Goal: Task Accomplishment & Management: Manage account settings

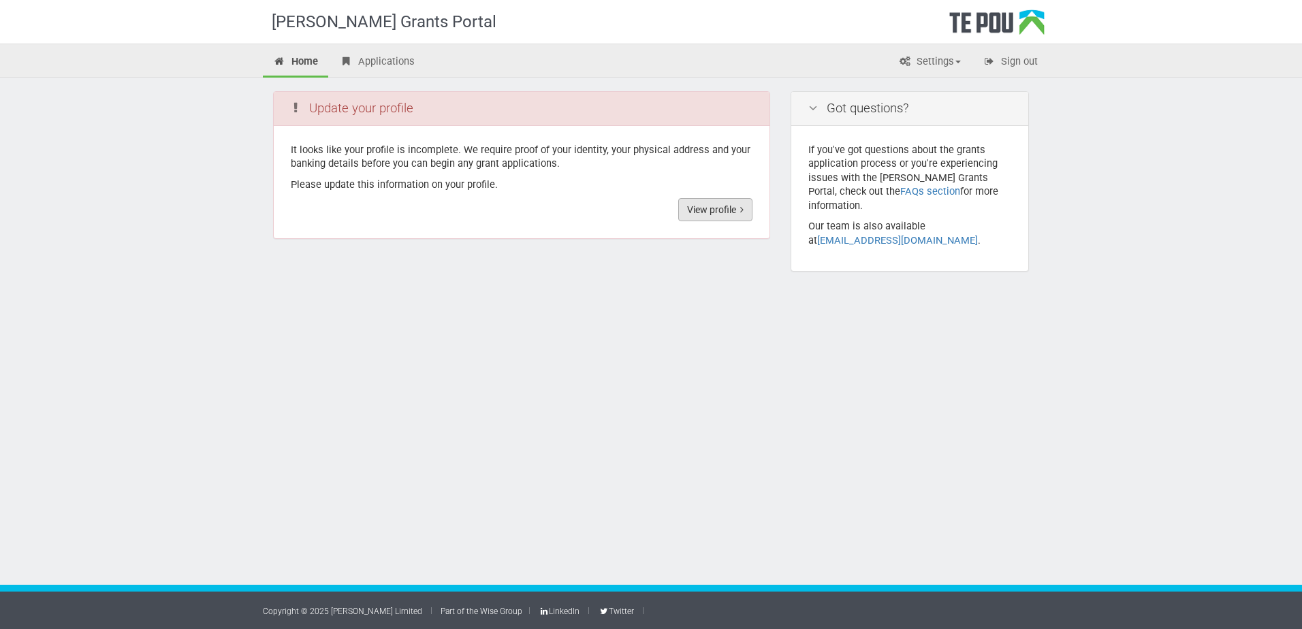
click at [708, 213] on link "View profile" at bounding box center [715, 209] width 74 height 23
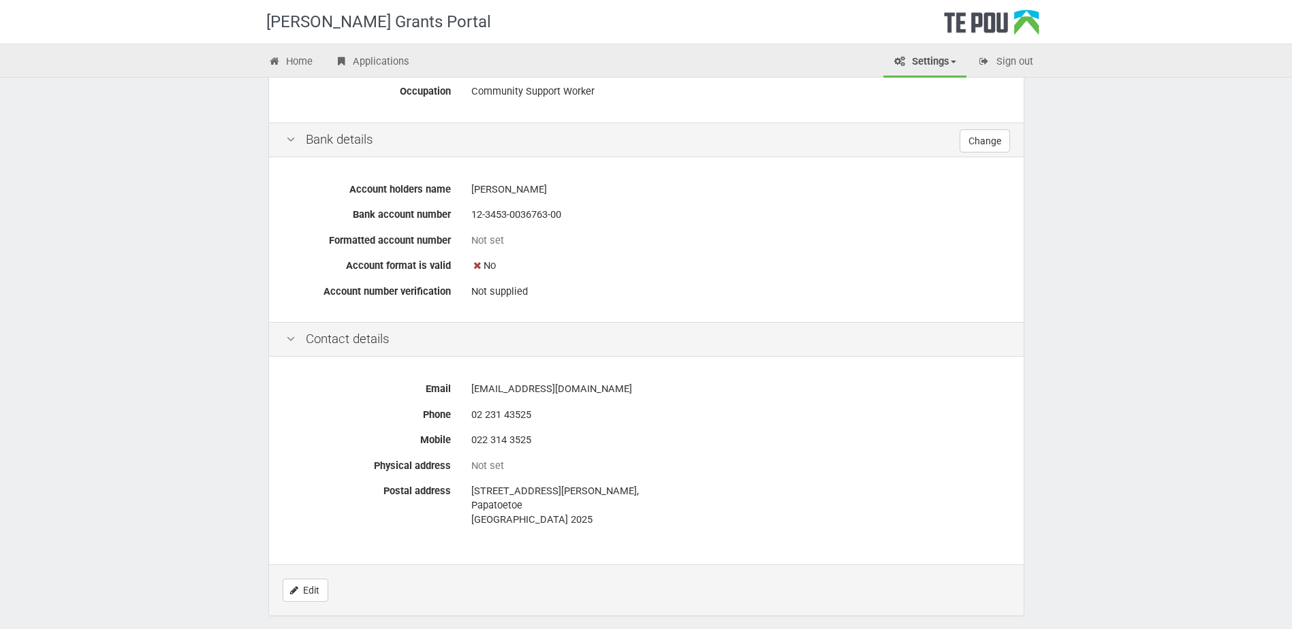
scroll to position [452, 0]
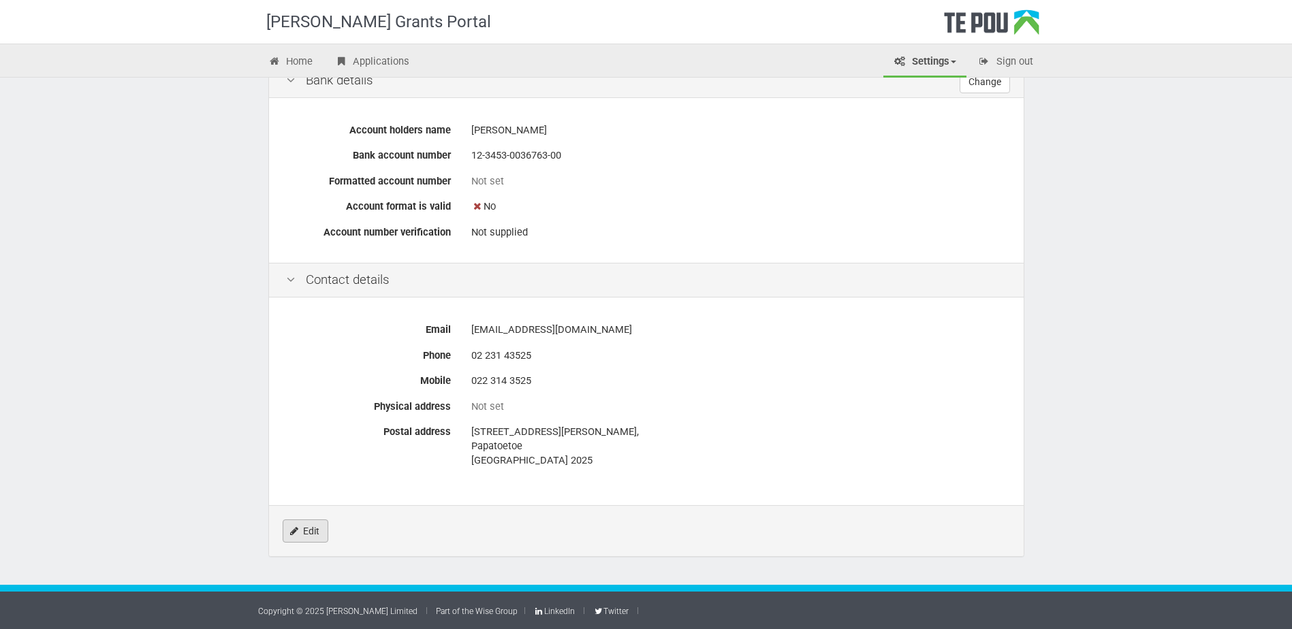
click at [314, 531] on link "Edit" at bounding box center [306, 531] width 46 height 23
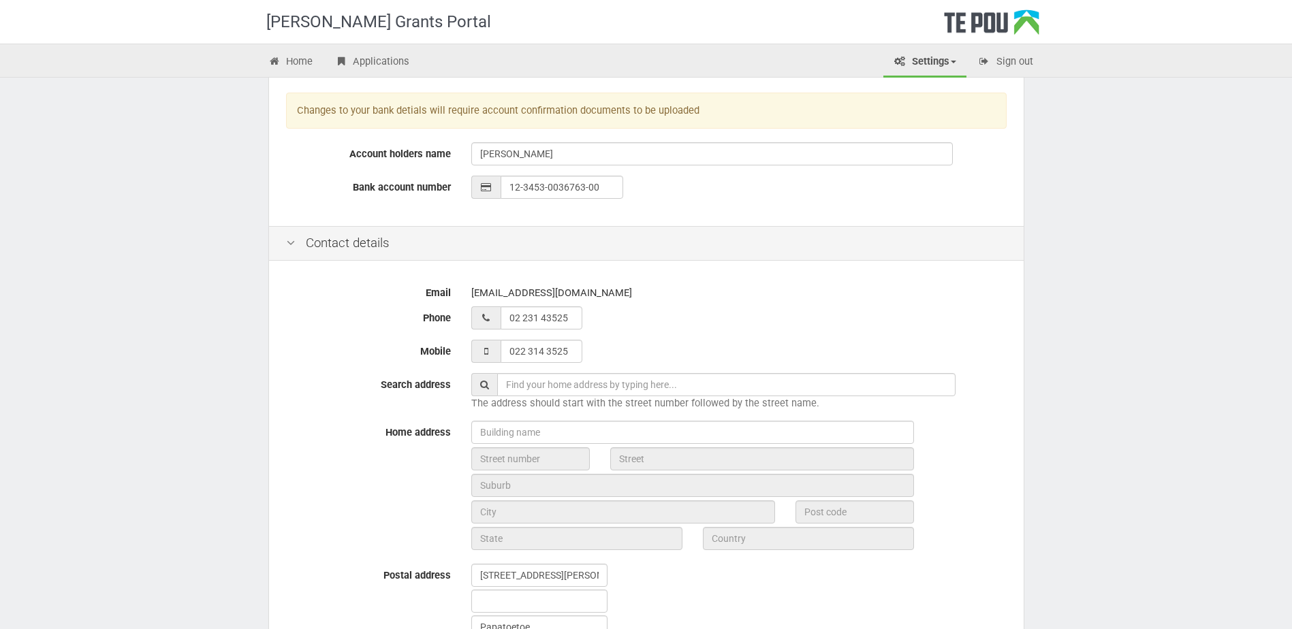
scroll to position [341, 0]
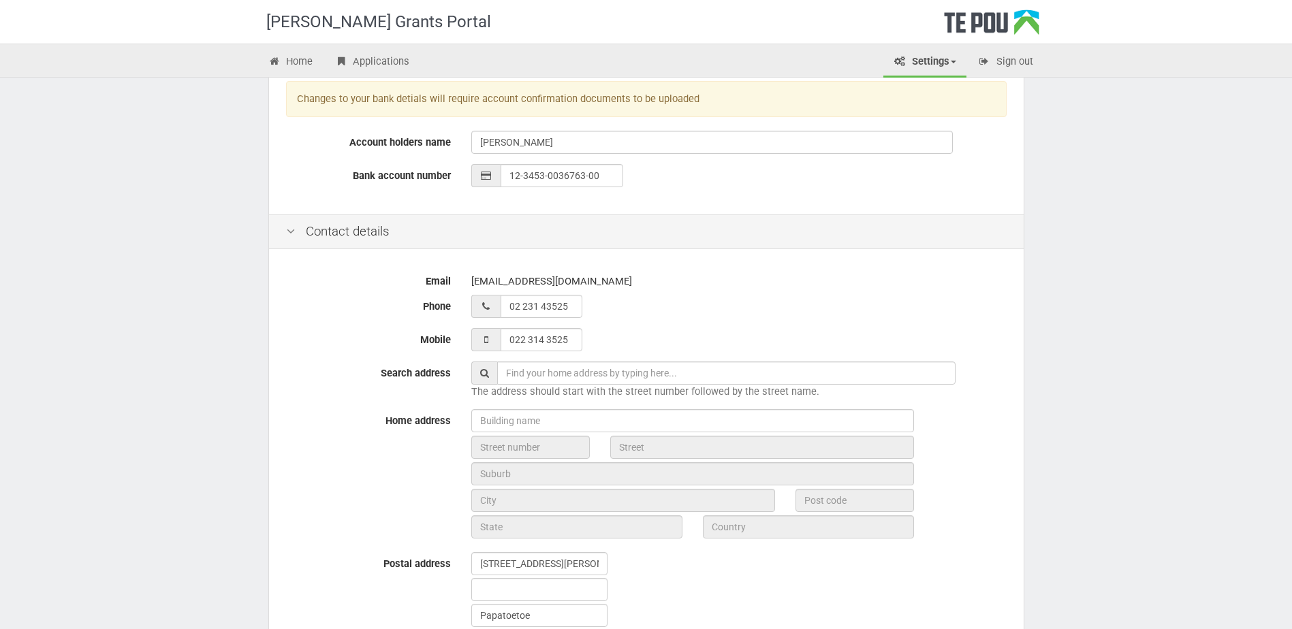
click at [592, 376] on input "text" at bounding box center [726, 373] width 458 height 23
click at [591, 376] on input "text" at bounding box center [726, 373] width 458 height 23
type input "9A Carlie Street, Papatoetoe, Auckland, New Zealand"
type input "9A"
type input "Carlie Street"
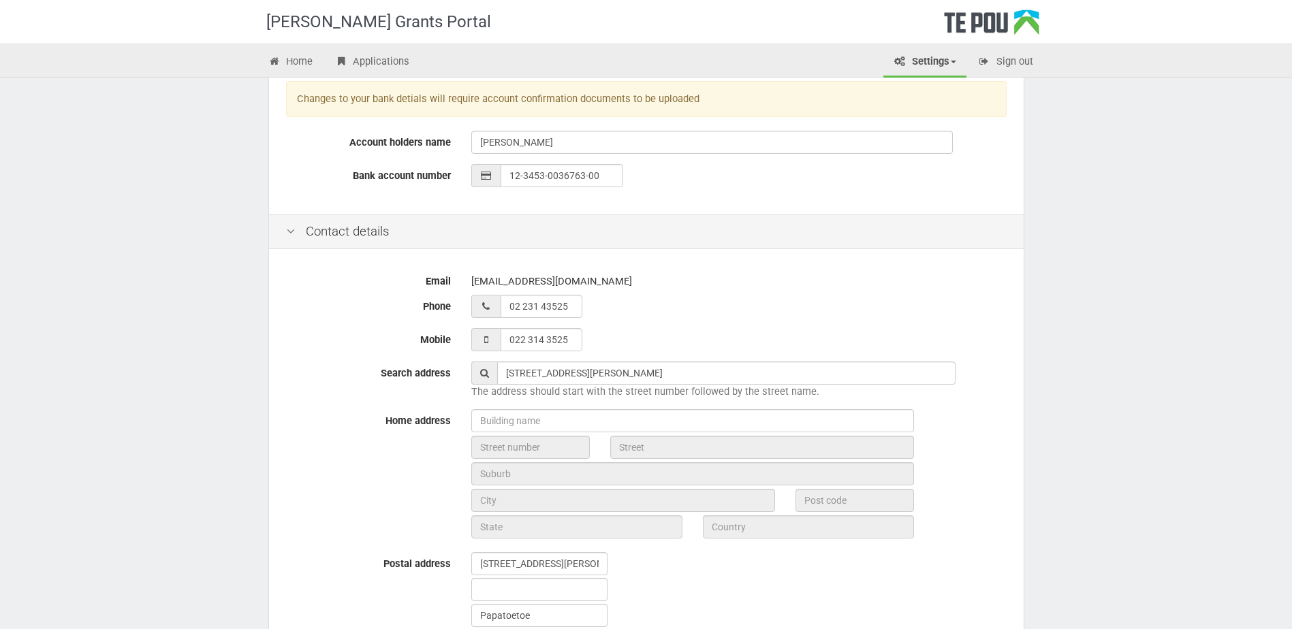
type input "Auckland"
type input "2025"
type input "Auckland"
type input "New Zealand"
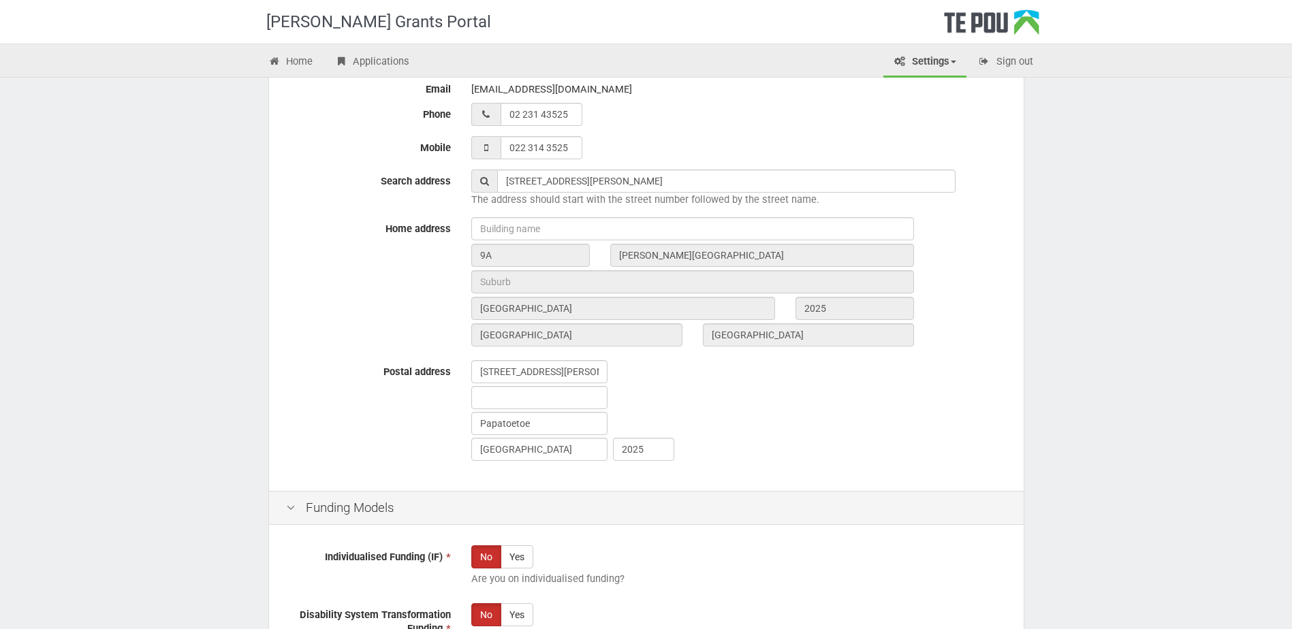
scroll to position [545, 0]
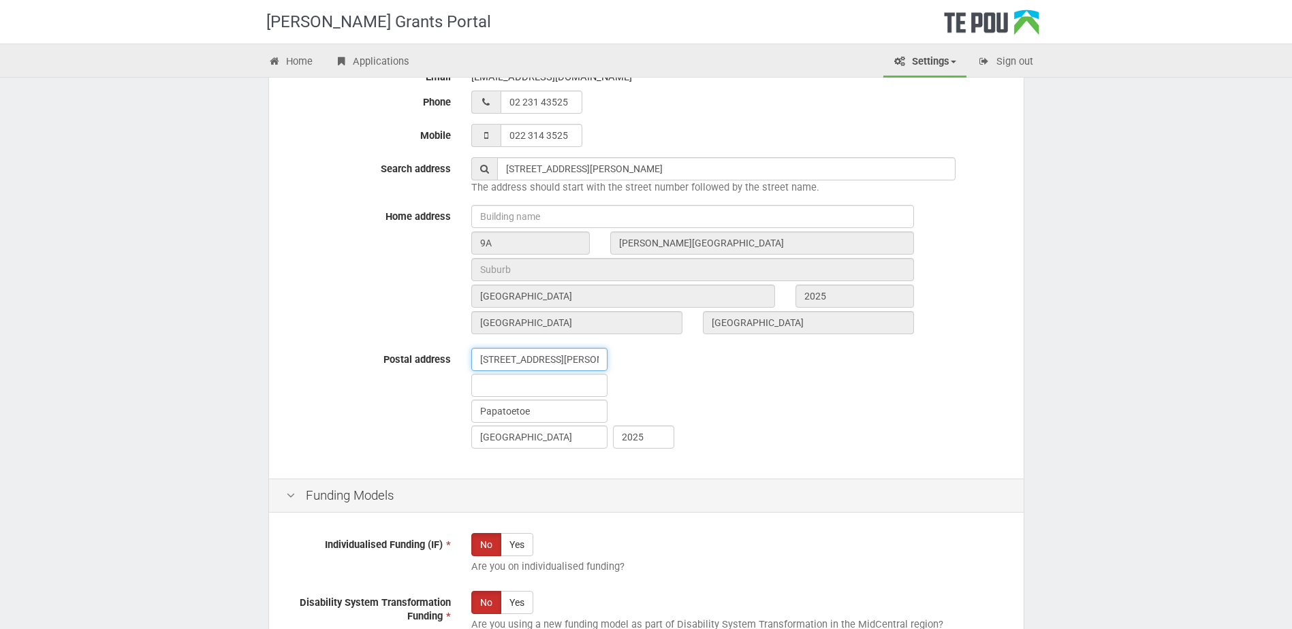
click at [599, 361] on input "31 Sean Fitzpatrick Place," at bounding box center [539, 359] width 136 height 23
drag, startPoint x: 599, startPoint y: 361, endPoint x: 448, endPoint y: 363, distance: 151.2
click at [448, 363] on div "Postal address 31 Sean Fitzpatrick Place, Papatoetoe Auckland 2025" at bounding box center [646, 400] width 741 height 104
drag, startPoint x: 550, startPoint y: 412, endPoint x: 451, endPoint y: 415, distance: 98.8
click at [451, 415] on div "Postal address Papatoetoe Auckland 2025" at bounding box center [646, 400] width 741 height 104
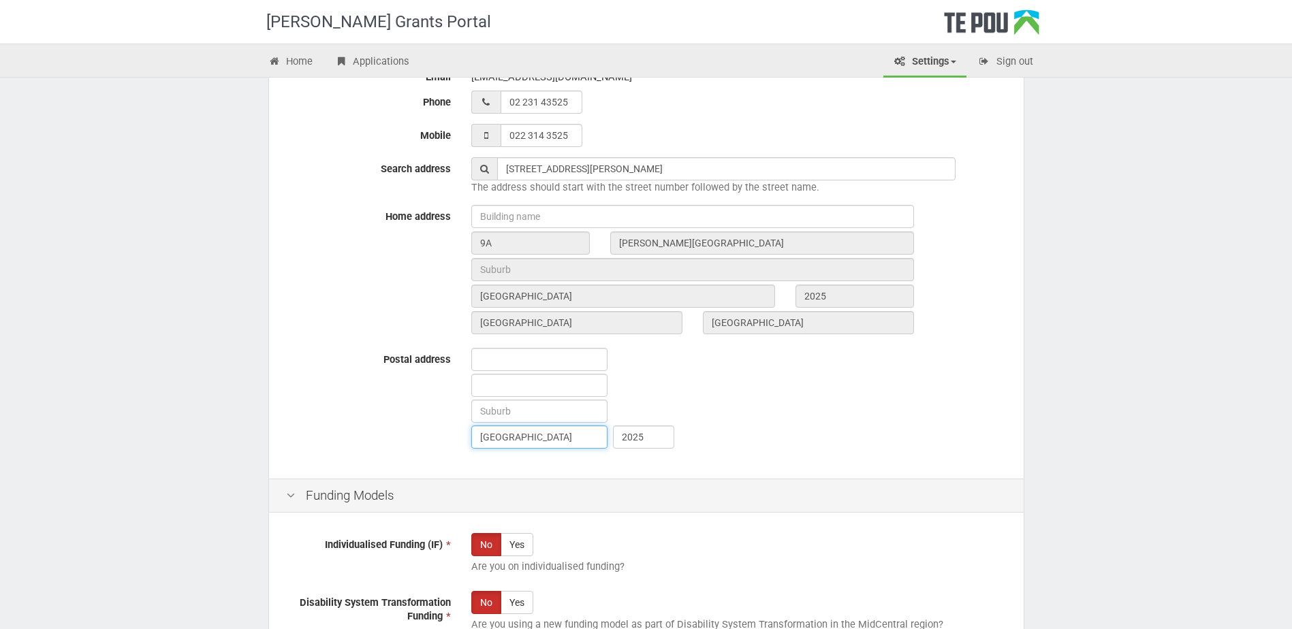
drag, startPoint x: 539, startPoint y: 440, endPoint x: 445, endPoint y: 439, distance: 94.0
click at [445, 440] on div "Postal address Auckland 2025" at bounding box center [646, 400] width 741 height 104
click at [510, 364] on input "text" at bounding box center [539, 359] width 136 height 23
drag, startPoint x: 669, startPoint y: 249, endPoint x: 619, endPoint y: 249, distance: 49.7
click at [619, 249] on input "Carlie Street" at bounding box center [762, 243] width 304 height 23
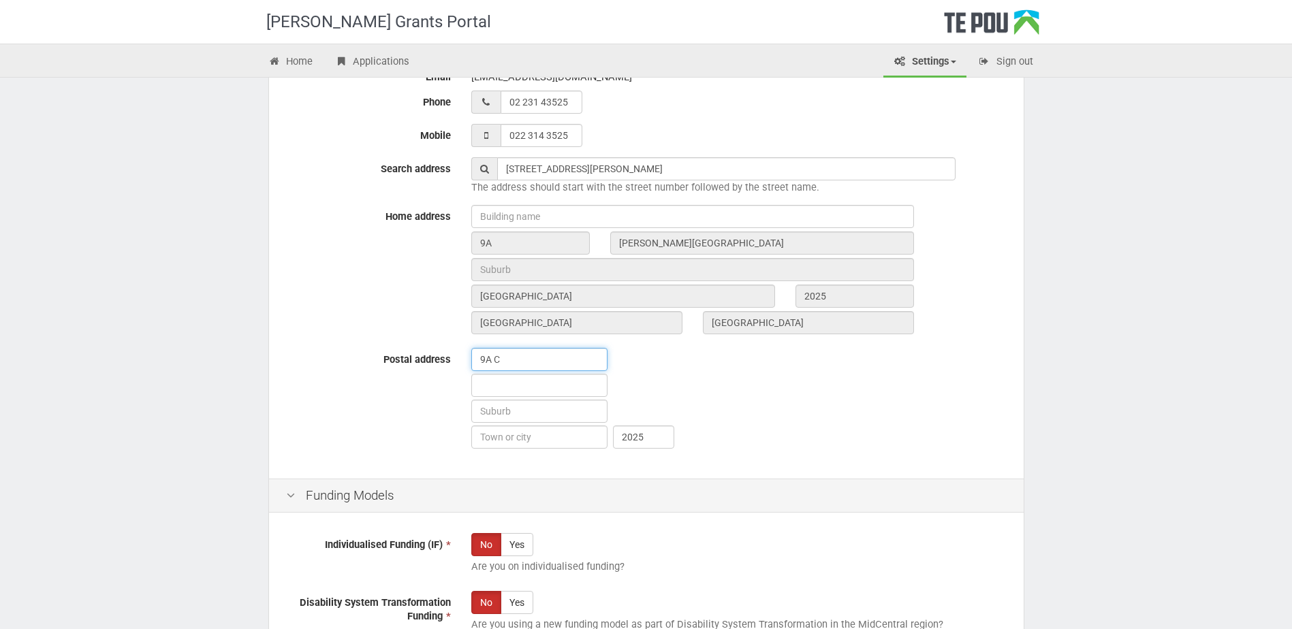
click at [505, 364] on input "9A C" at bounding box center [539, 359] width 136 height 23
paste input "Carlie Street"
type input "9A Carlie Street"
click at [518, 386] on input "text" at bounding box center [539, 385] width 136 height 23
click at [488, 385] on input "text" at bounding box center [539, 385] width 136 height 23
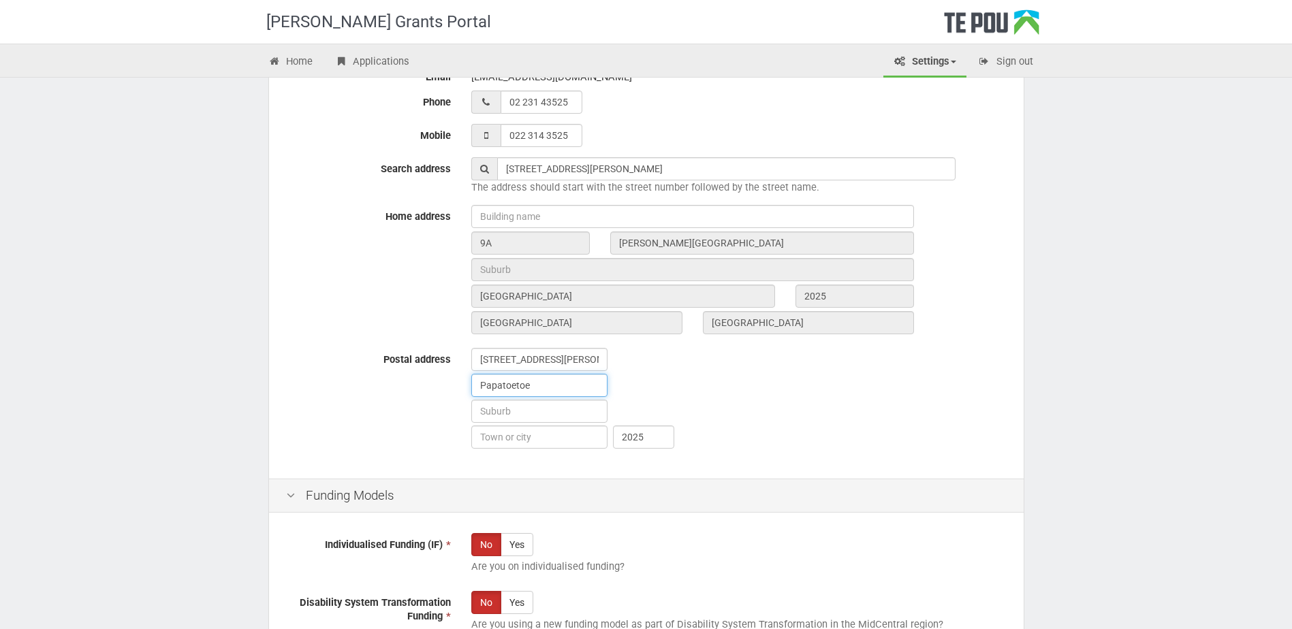
type input "Papatoetoe"
click at [488, 407] on input "text" at bounding box center [539, 411] width 136 height 23
type input "Auckland"
click at [490, 435] on input "text" at bounding box center [539, 437] width 136 height 23
drag, startPoint x: 528, startPoint y: 415, endPoint x: 433, endPoint y: 419, distance: 94.8
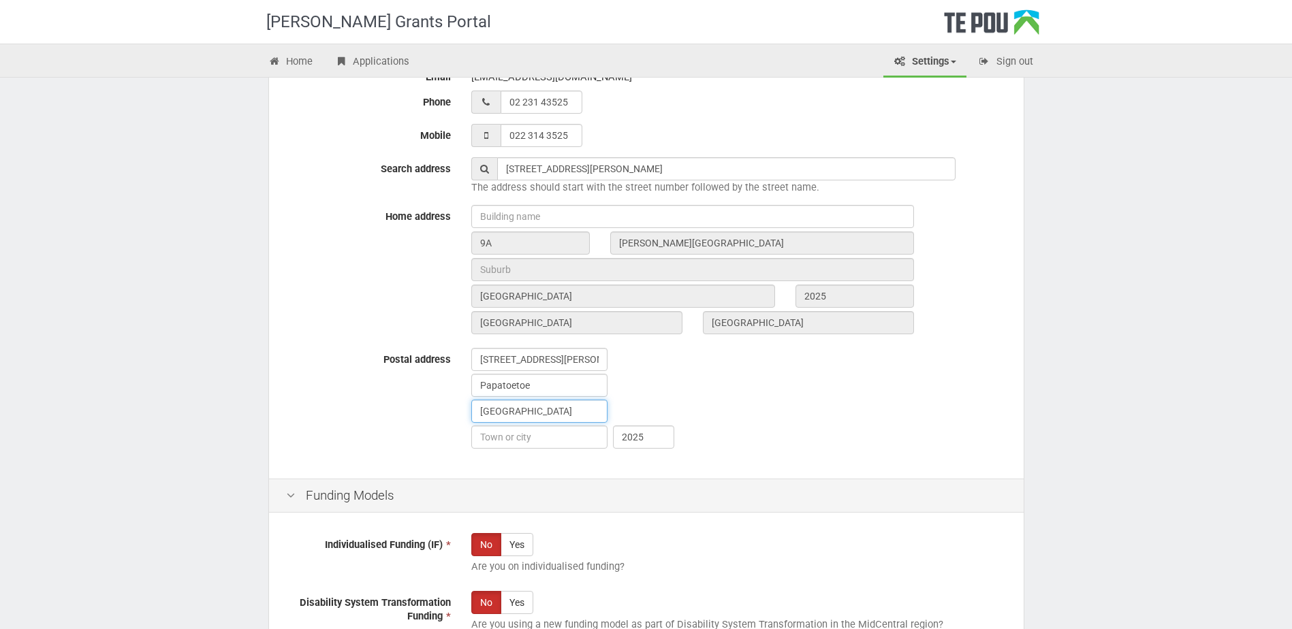
click at [435, 419] on div "Postal address 9A Carlie Street Papatoetoe Auckland 2025" at bounding box center [646, 400] width 741 height 104
click at [540, 271] on input "text" at bounding box center [692, 269] width 443 height 23
click at [540, 270] on input "text" at bounding box center [692, 269] width 443 height 23
click at [526, 441] on input "text" at bounding box center [539, 437] width 136 height 23
click at [576, 503] on div "Funding Models" at bounding box center [646, 496] width 755 height 35
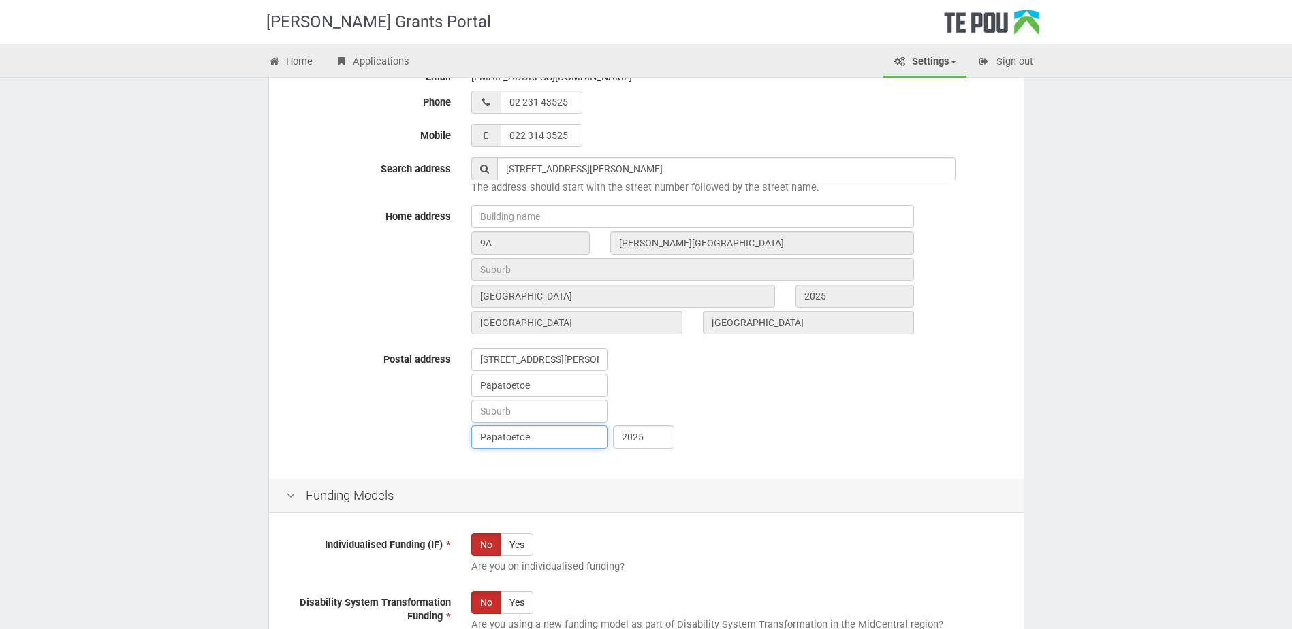
drag, startPoint x: 538, startPoint y: 439, endPoint x: 447, endPoint y: 439, distance: 91.3
click at [447, 439] on div "Postal address 9A Carlie Street Papatoetoe Papatoetoe 2025" at bounding box center [646, 400] width 741 height 104
type input "Auckland"
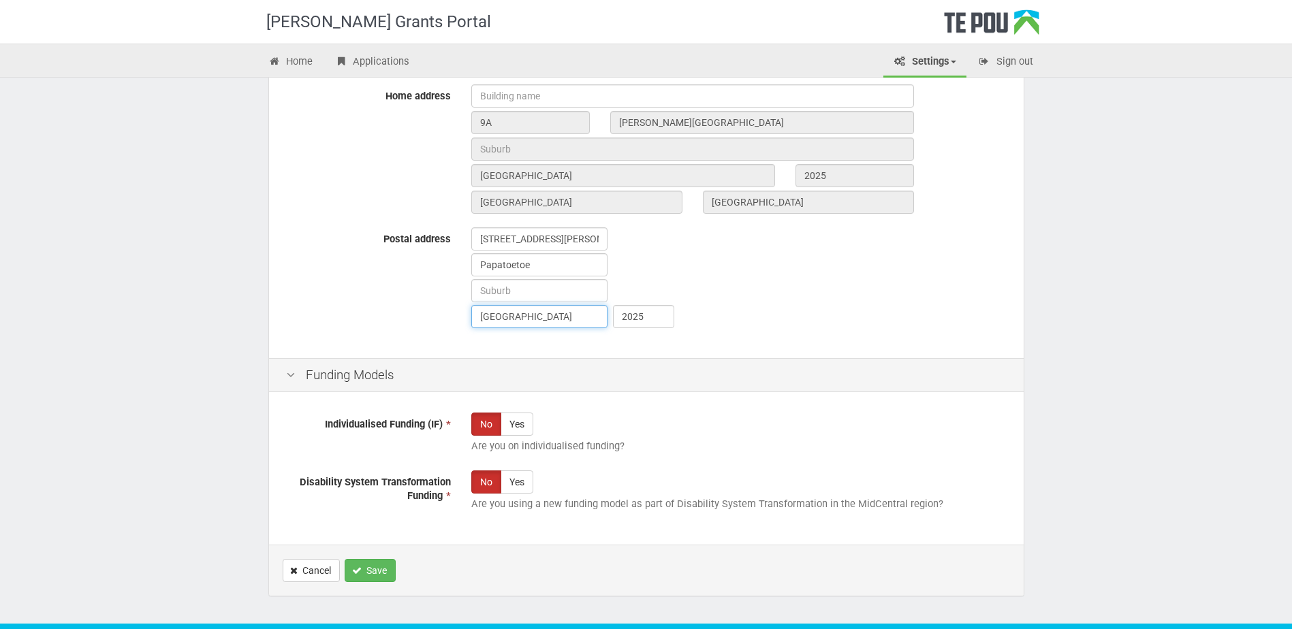
scroll to position [704, 0]
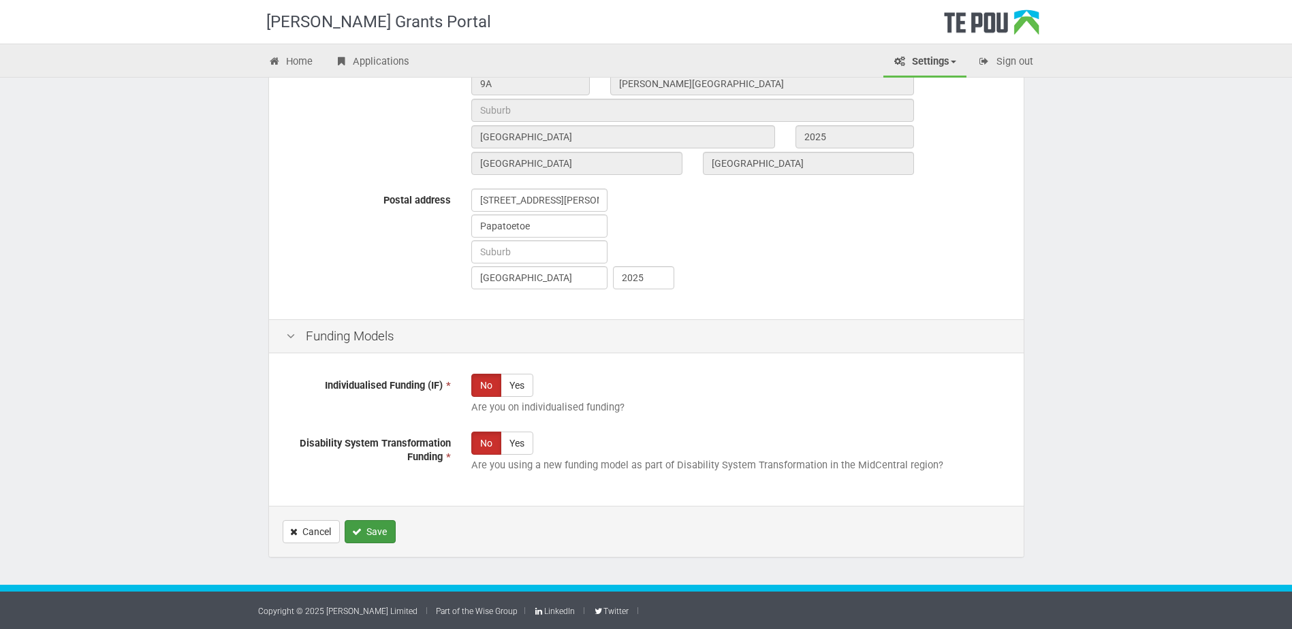
click at [363, 530] on button "Save" at bounding box center [370, 531] width 51 height 23
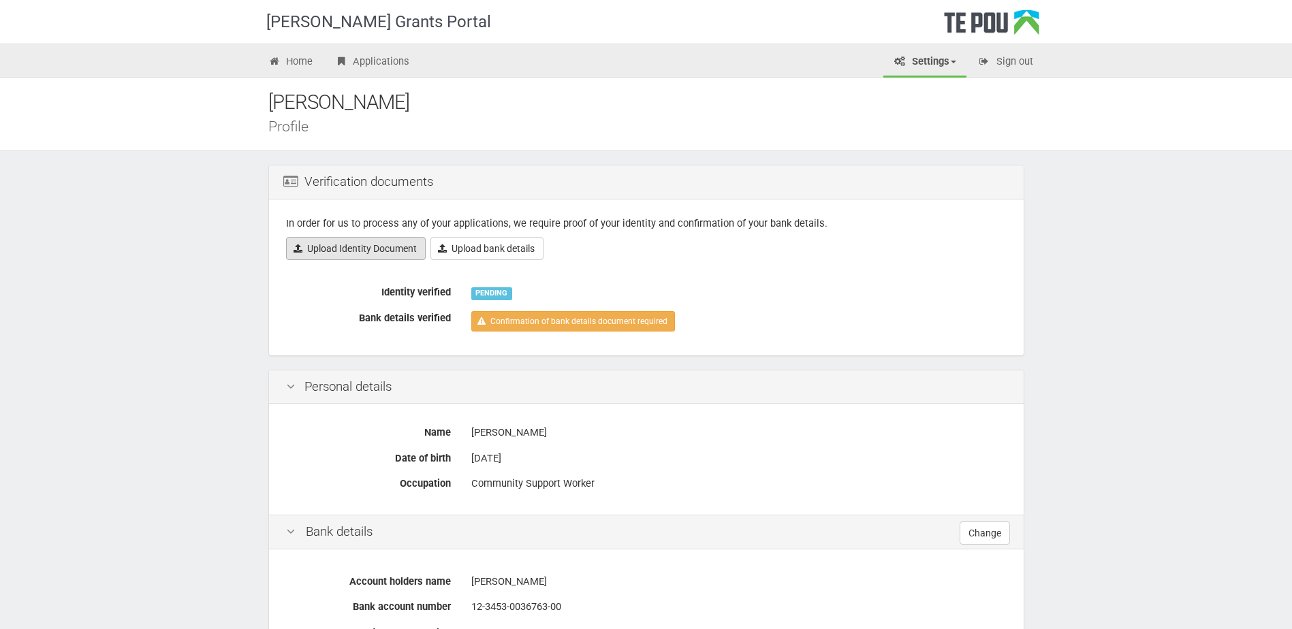
click at [386, 242] on link "Upload Identity Document" at bounding box center [356, 248] width 140 height 23
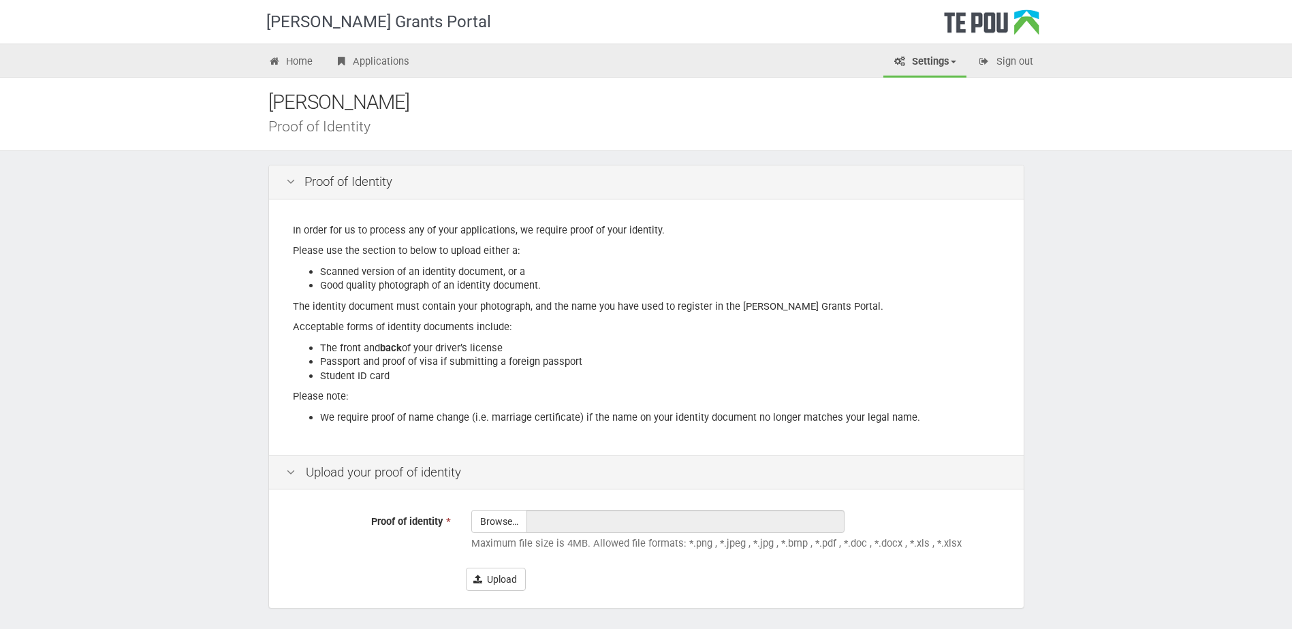
scroll to position [51, 0]
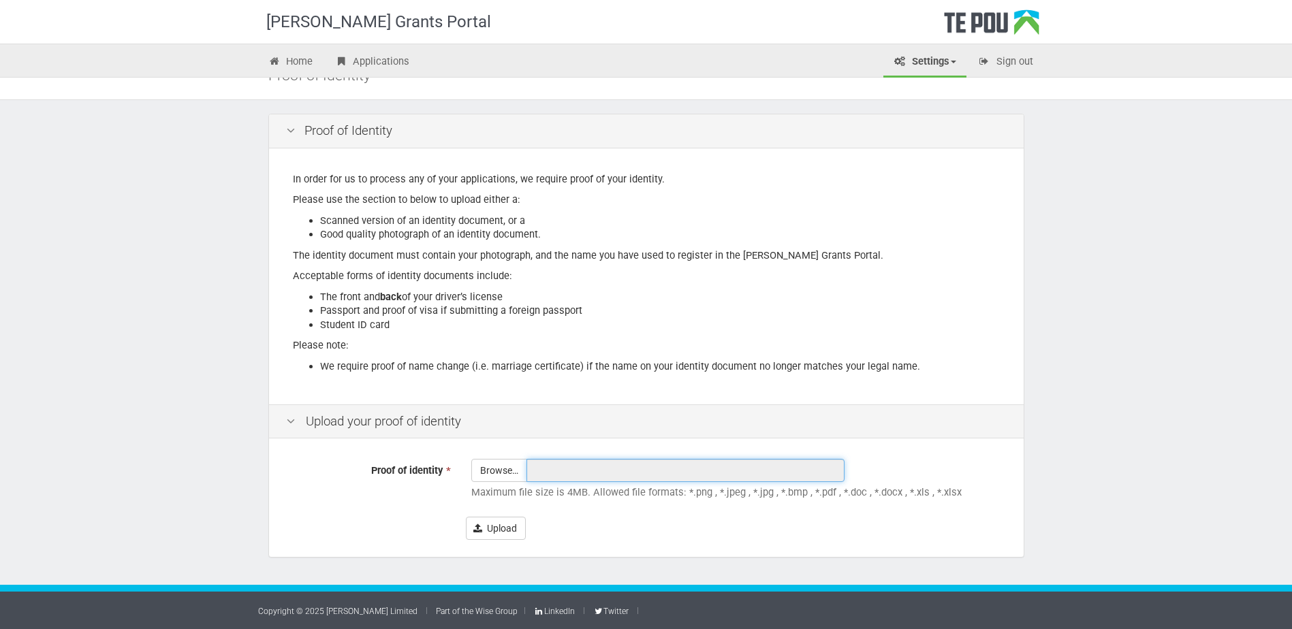
click at [610, 478] on input "text" at bounding box center [686, 470] width 318 height 23
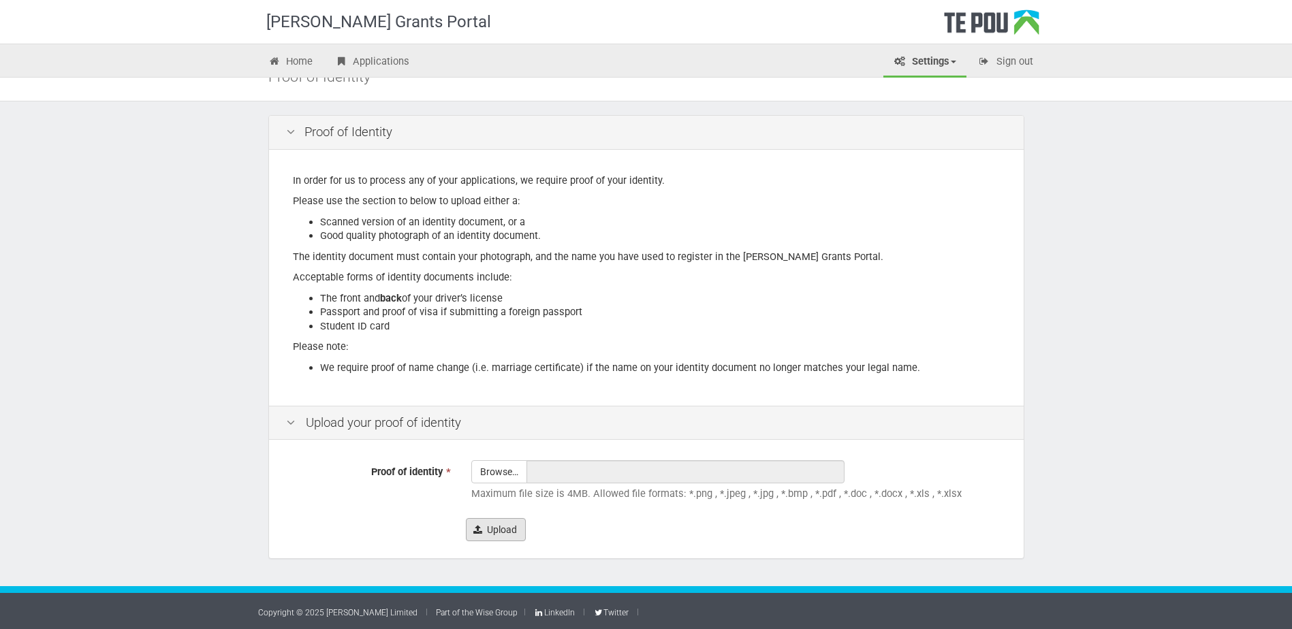
click at [484, 527] on button "Upload" at bounding box center [496, 529] width 60 height 23
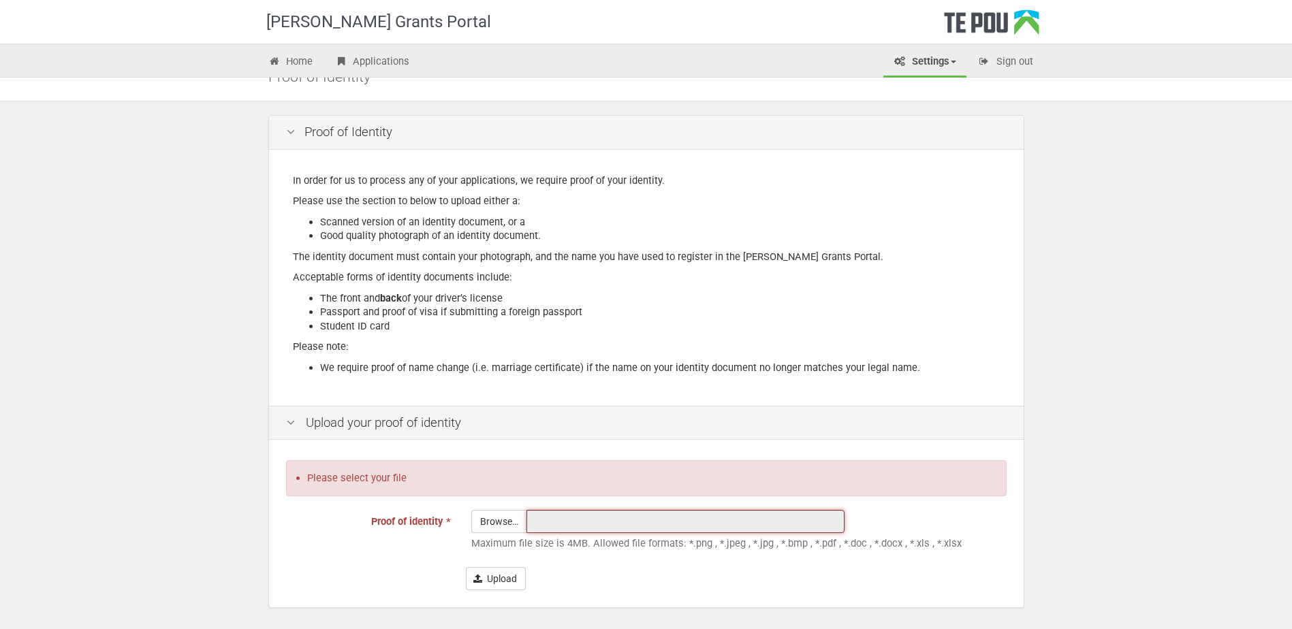
click at [551, 516] on input "text" at bounding box center [686, 521] width 318 height 23
click at [291, 424] on icon at bounding box center [291, 423] width 16 height 13
click at [396, 428] on div "Upload your proof of identity" at bounding box center [646, 423] width 755 height 35
click at [445, 486] on div "Please select your file" at bounding box center [646, 478] width 721 height 36
click at [490, 526] on input "Proof of identity *" at bounding box center [499, 559] width 54 height 97
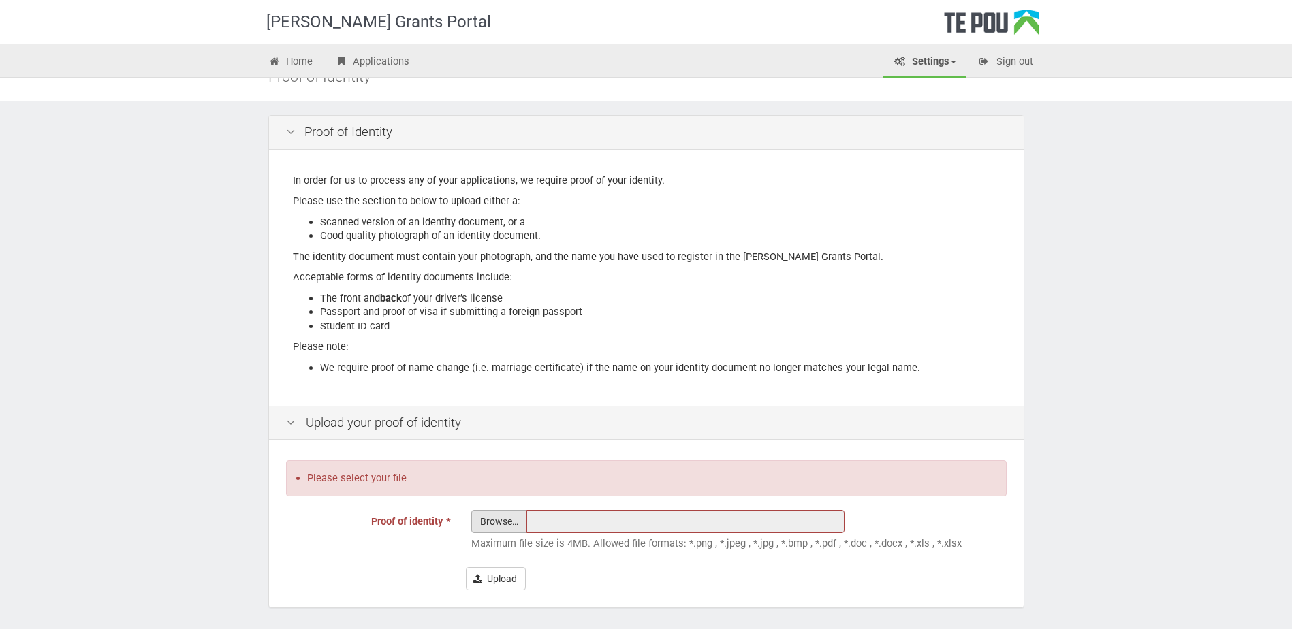
type input "C:\fakepath\Swastika Chand - NZ Drivers Licence.jpg"
type input "[PERSON_NAME] - NZ Drivers Licence.jpg"
click at [501, 578] on button "Upload" at bounding box center [496, 578] width 60 height 23
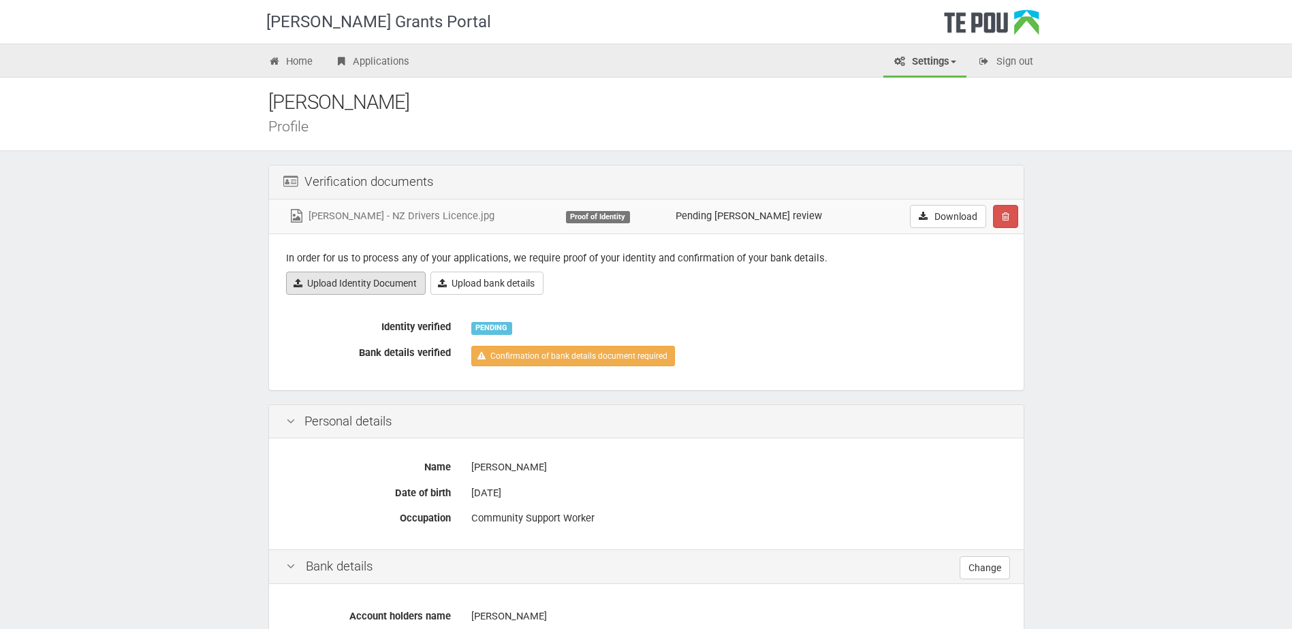
click at [384, 284] on link "Upload Identity Document" at bounding box center [356, 283] width 140 height 23
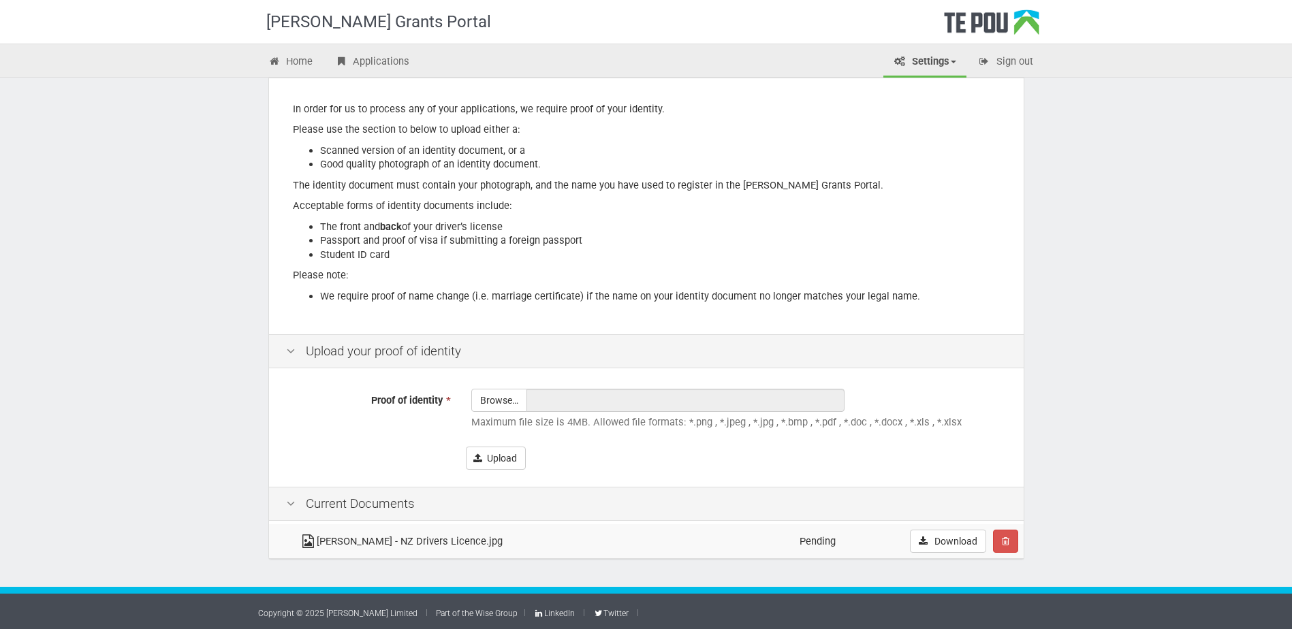
scroll to position [123, 0]
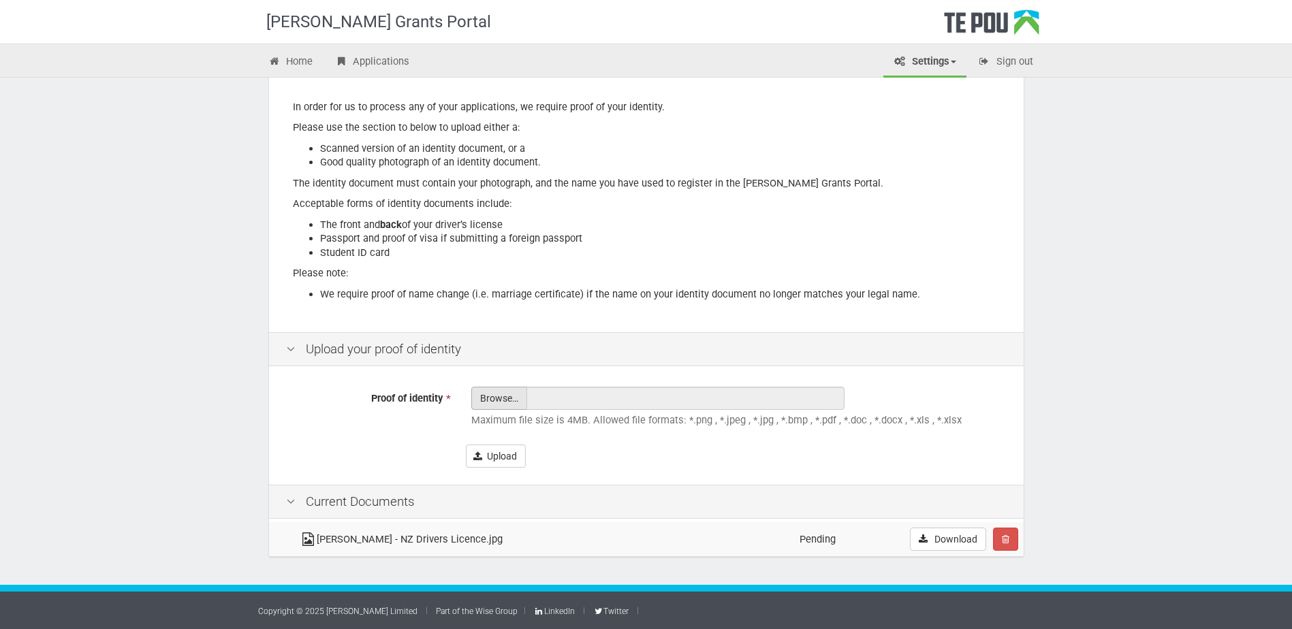
click at [503, 392] on input "Proof of identity *" at bounding box center [499, 436] width 54 height 97
type input "C:\fakepath\Swastika Chand DL Back.jpg"
type input "Swastika Chand DL Back.jpg"
click at [494, 451] on button "Upload" at bounding box center [496, 456] width 60 height 23
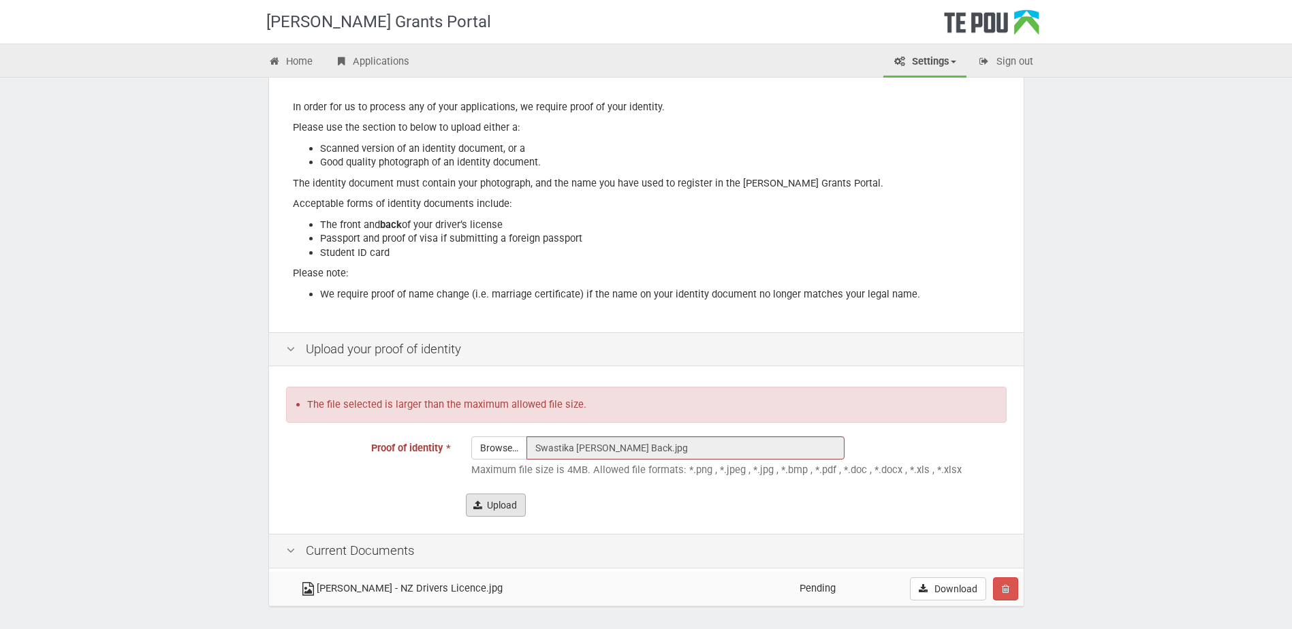
click at [515, 504] on button "Upload" at bounding box center [496, 505] width 60 height 23
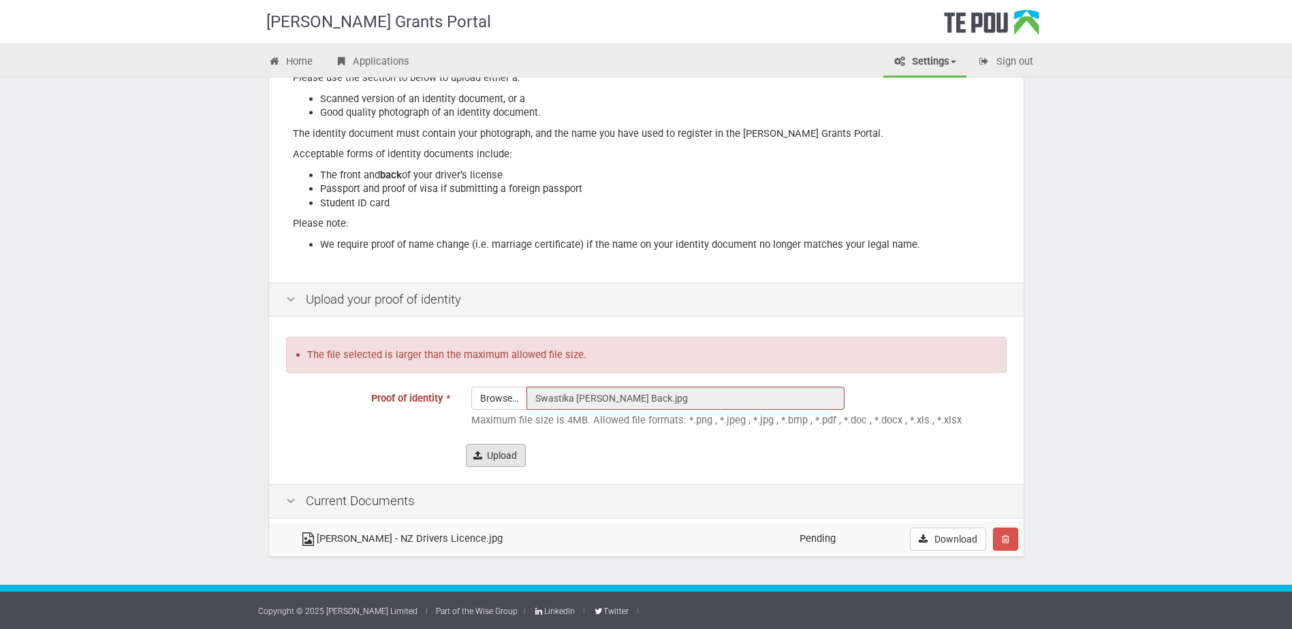
click at [497, 454] on button "Upload" at bounding box center [496, 455] width 60 height 23
click at [506, 452] on button "Upload" at bounding box center [496, 455] width 60 height 23
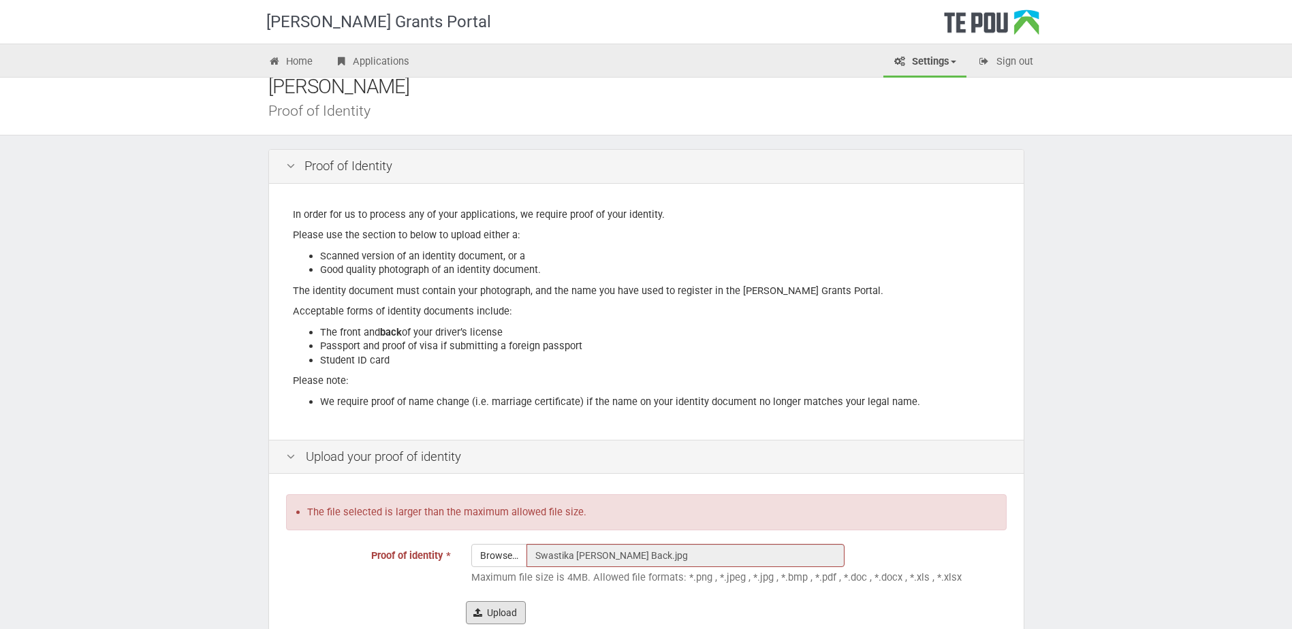
scroll to position [0, 0]
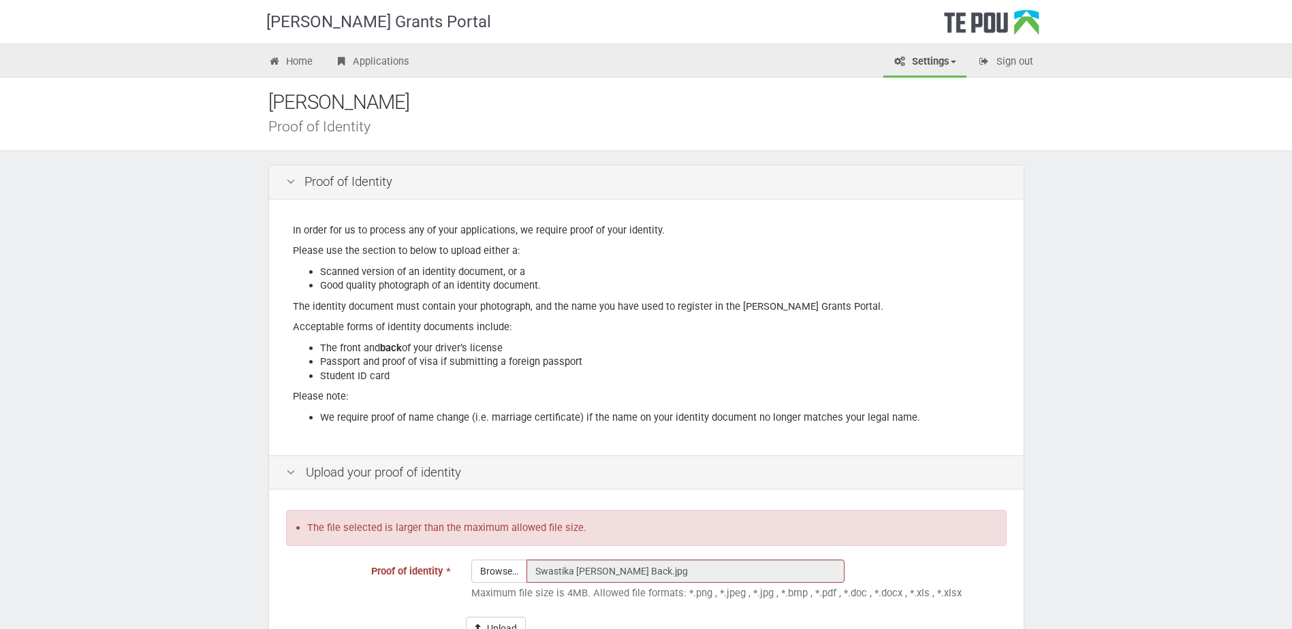
click at [285, 183] on icon at bounding box center [291, 182] width 16 height 13
click at [960, 25] on div "Te Pou Logo" at bounding box center [991, 27] width 95 height 34
click at [984, 25] on div "Te Pou Logo" at bounding box center [991, 27] width 95 height 34
click at [909, 53] on link "Settings" at bounding box center [925, 63] width 83 height 30
click at [894, 92] on link "Profile" at bounding box center [914, 91] width 108 height 20
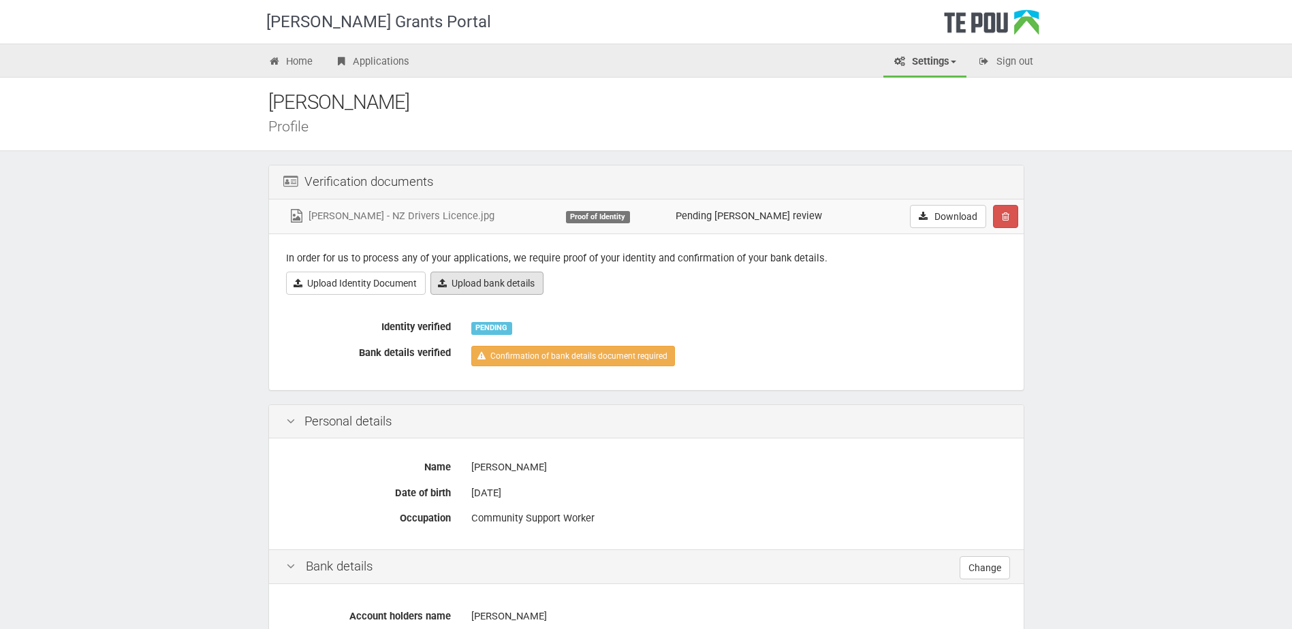
click at [520, 286] on link "Upload bank details" at bounding box center [487, 283] width 113 height 23
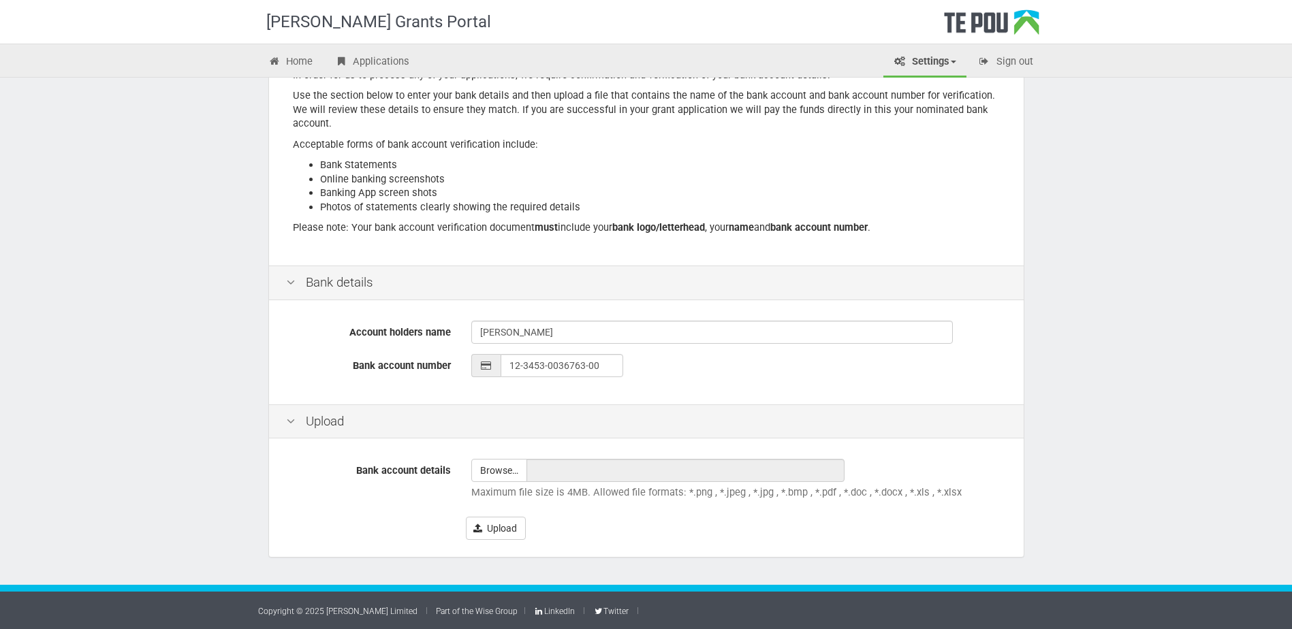
scroll to position [153, 0]
